Goal: Obtain resource: Obtain resource

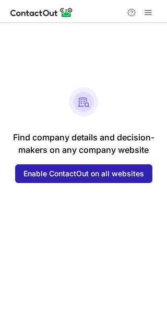
click at [145, 12] on span at bounding box center [148, 12] width 8 height 8
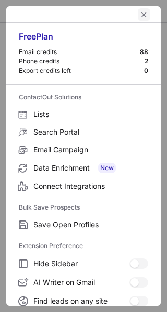
click at [139, 16] on span "left-button" at bounding box center [143, 14] width 8 height 8
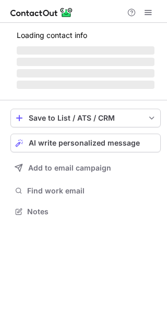
scroll to position [205, 167]
click at [145, 15] on span at bounding box center [148, 12] width 8 height 8
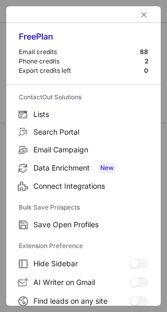
scroll to position [218, 167]
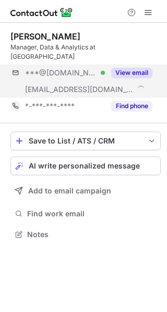
scroll to position [218, 167]
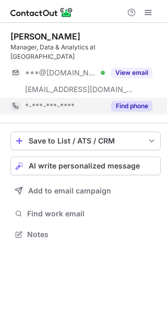
click at [136, 101] on button "Find phone" at bounding box center [131, 106] width 41 height 10
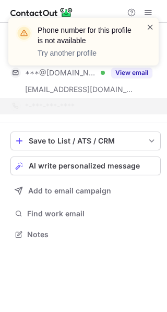
click at [149, 29] on span at bounding box center [150, 27] width 8 height 10
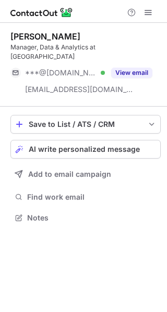
scroll to position [201, 167]
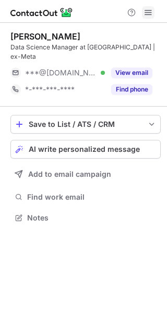
scroll to position [201, 167]
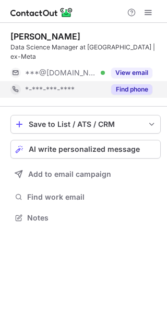
click at [139, 84] on button "Find phone" at bounding box center [131, 89] width 41 height 10
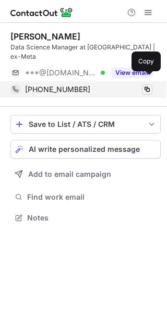
click at [148, 85] on span at bounding box center [147, 89] width 8 height 8
click at [149, 85] on span at bounding box center [147, 89] width 8 height 8
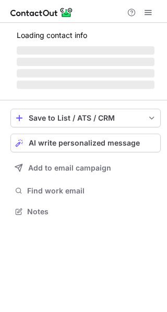
scroll to position [211, 167]
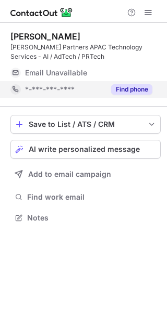
click at [134, 90] on button "Find phone" at bounding box center [131, 89] width 41 height 10
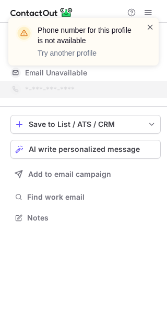
click at [148, 28] on span at bounding box center [150, 27] width 8 height 10
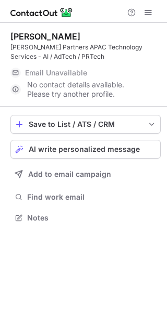
click at [147, 19] on div at bounding box center [83, 11] width 167 height 23
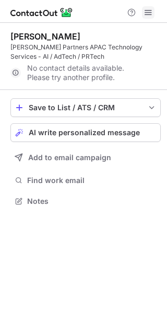
click at [150, 16] on span at bounding box center [148, 12] width 8 height 8
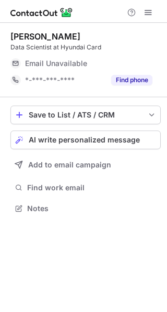
scroll to position [201, 167]
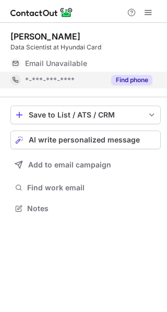
click at [134, 80] on button "Find phone" at bounding box center [131, 80] width 41 height 10
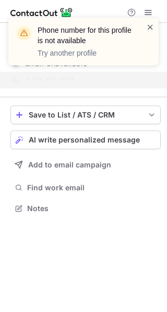
click at [153, 27] on span at bounding box center [150, 27] width 8 height 10
